Goal: Task Accomplishment & Management: Complete application form

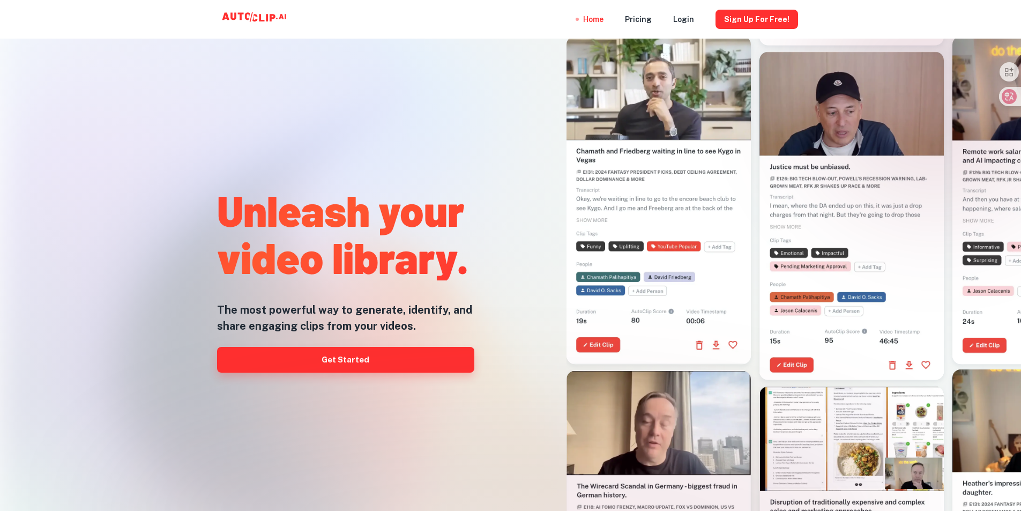
click at [351, 363] on link "Get Started" at bounding box center [345, 360] width 257 height 26
